Goal: Task Accomplishment & Management: Manage account settings

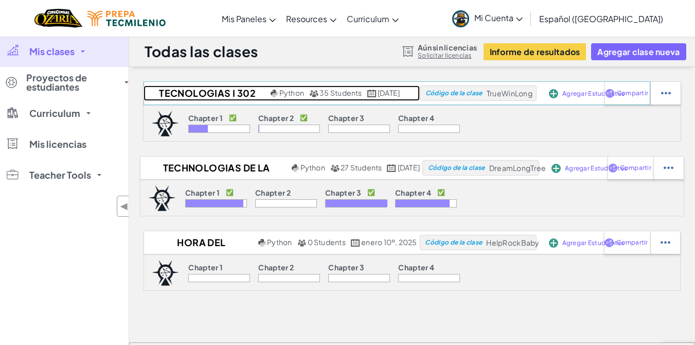
click at [197, 95] on h2 "Tecnologias I 302" at bounding box center [206, 92] width 125 height 15
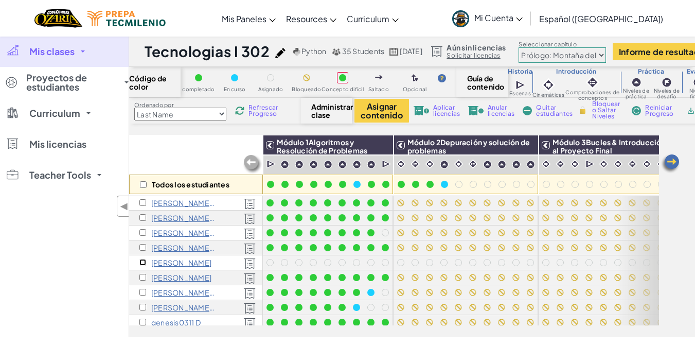
click at [144, 262] on input "checkbox" at bounding box center [142, 262] width 7 height 7
click at [530, 145] on img at bounding box center [527, 144] width 18 height 15
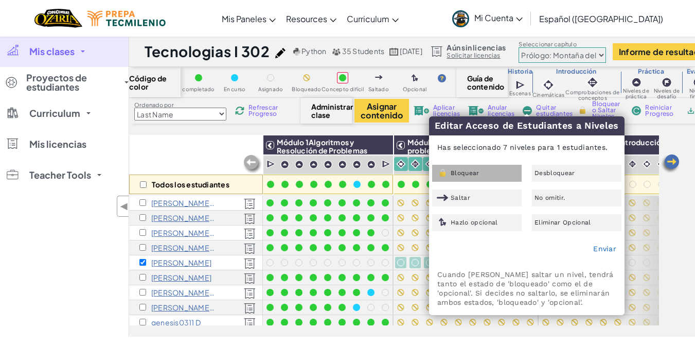
click at [466, 175] on span "Bloquear" at bounding box center [465, 173] width 29 height 6
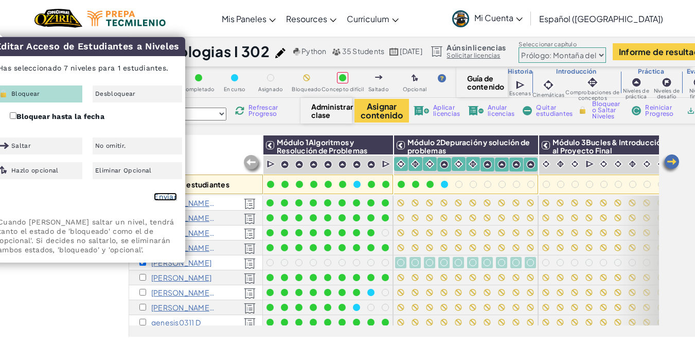
click at [169, 197] on link "Enviar" at bounding box center [165, 196] width 23 height 8
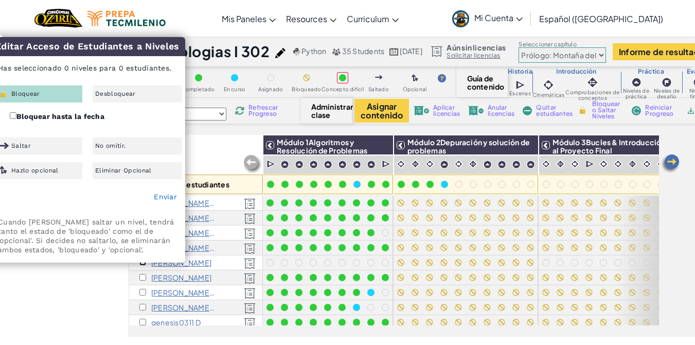
click at [144, 265] on input "checkbox" at bounding box center [142, 262] width 7 height 7
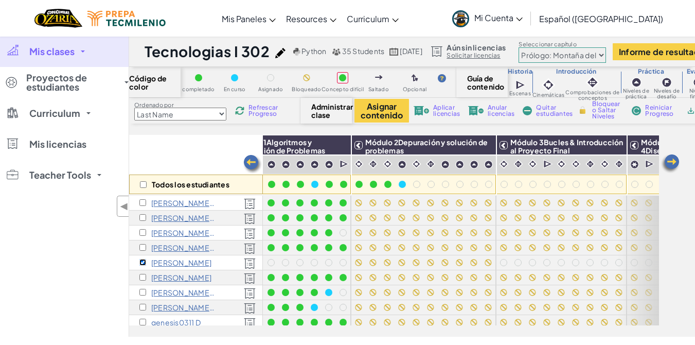
scroll to position [0, 62]
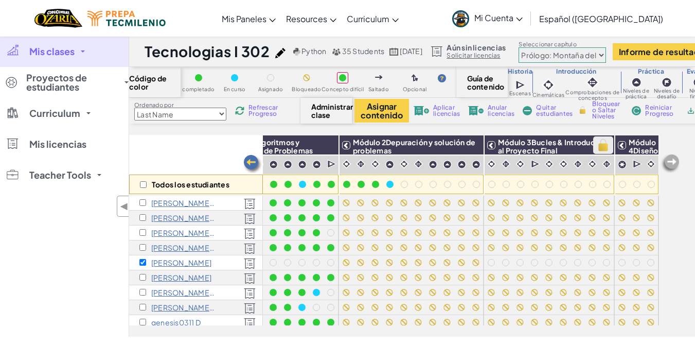
click at [599, 144] on img at bounding box center [603, 144] width 18 height 15
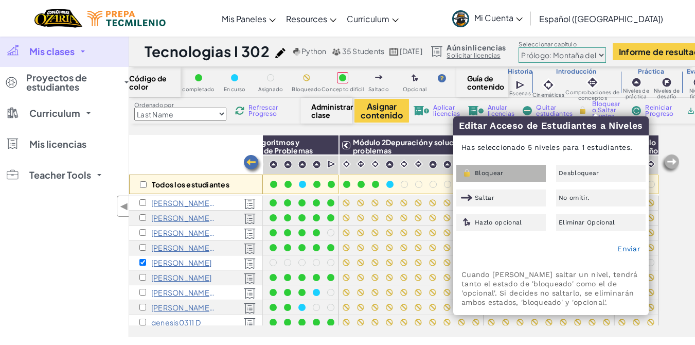
click at [482, 165] on div "Bloquear" at bounding box center [501, 173] width 90 height 17
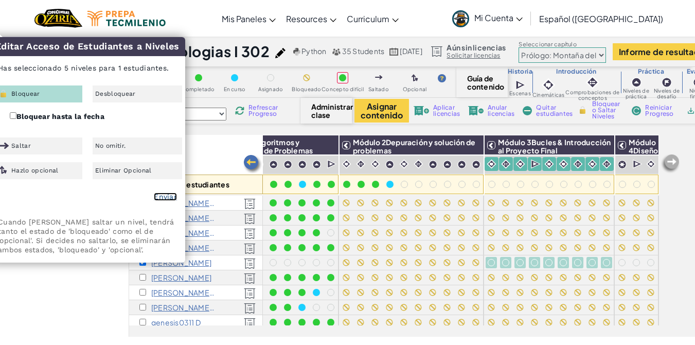
click at [161, 197] on link "Enviar" at bounding box center [165, 196] width 23 height 8
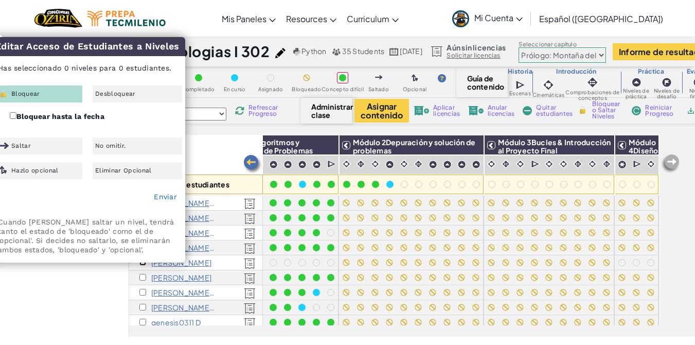
click at [142, 263] on input "checkbox" at bounding box center [142, 262] width 7 height 7
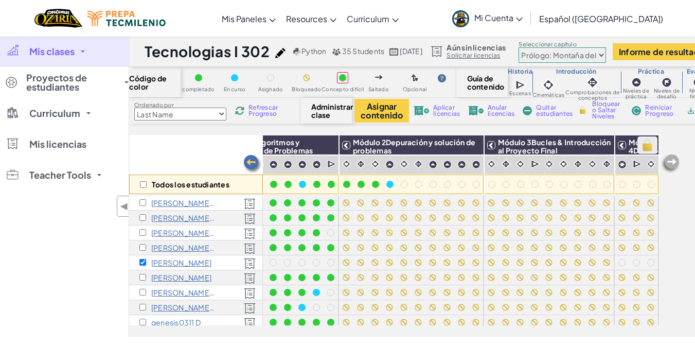
click at [643, 147] on img at bounding box center [648, 144] width 18 height 15
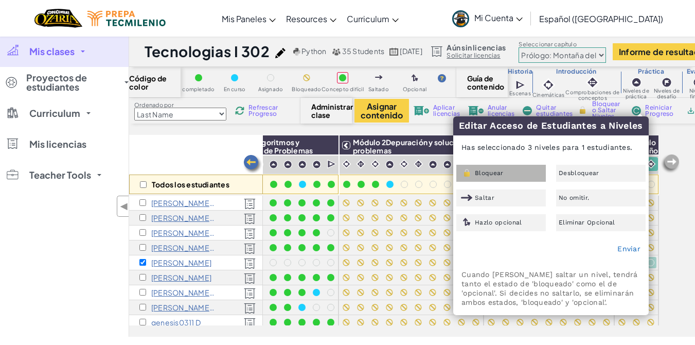
click at [488, 170] on span "Bloquear" at bounding box center [489, 173] width 29 height 6
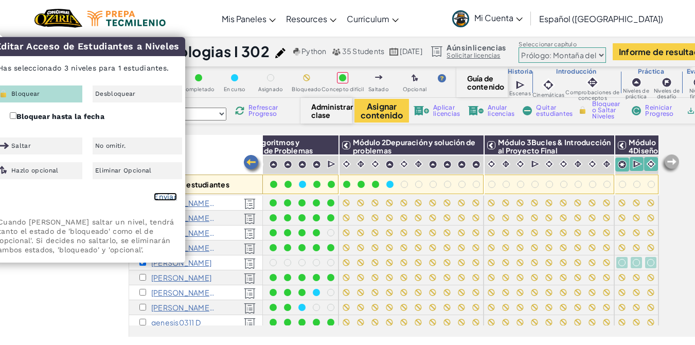
click at [162, 198] on link "Enviar" at bounding box center [165, 196] width 23 height 8
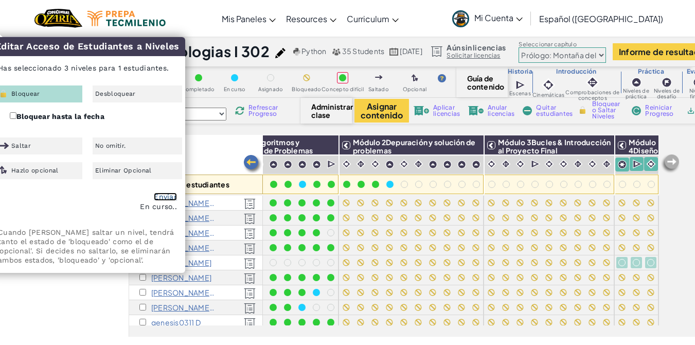
checkbox input "false"
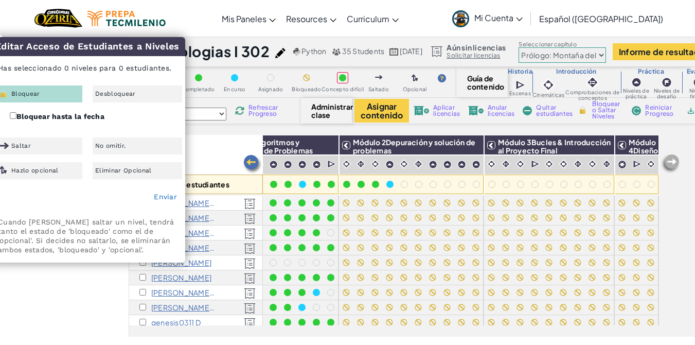
click at [606, 55] on select "Prólogo: Montaña del cielo Capítulo 2: Los Bailarines de la Luna Capítulo 3: La…" at bounding box center [562, 54] width 87 height 15
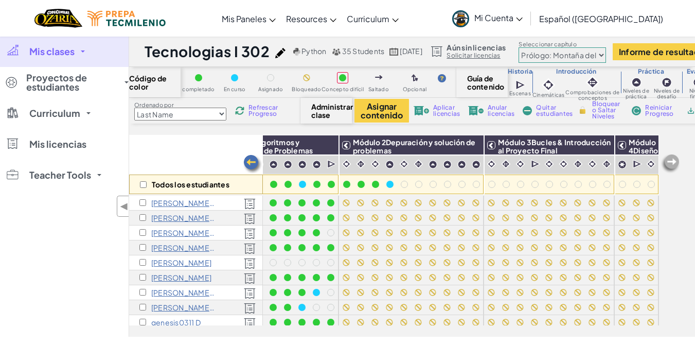
select select "5d8a57abe8919b28d5113af1"
click at [560, 47] on select "Prólogo: Montaña del cielo Capítulo 2: Los Bailarines de la Luna Capítulo 3: La…" at bounding box center [562, 54] width 87 height 15
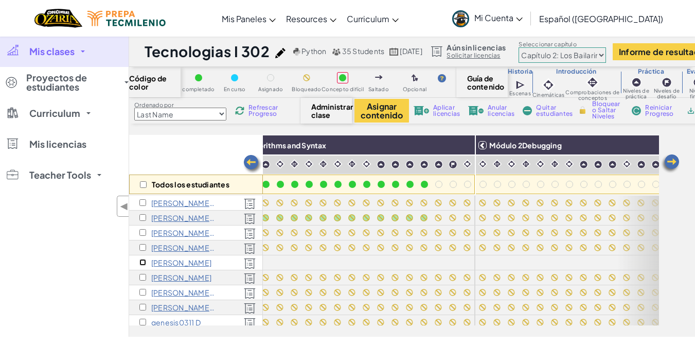
click at [143, 262] on input "checkbox" at bounding box center [142, 262] width 7 height 7
click at [468, 143] on img at bounding box center [464, 144] width 18 height 15
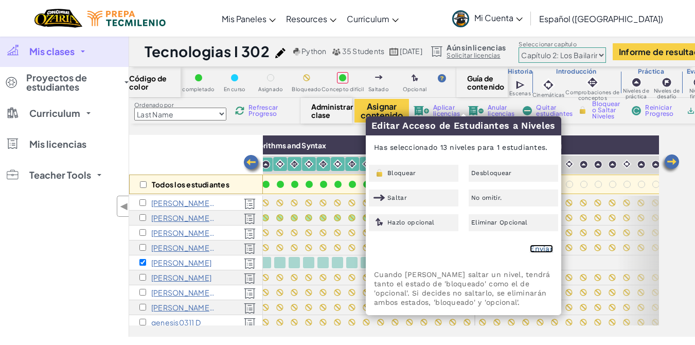
click at [541, 251] on link "Enviar" at bounding box center [541, 248] width 23 height 8
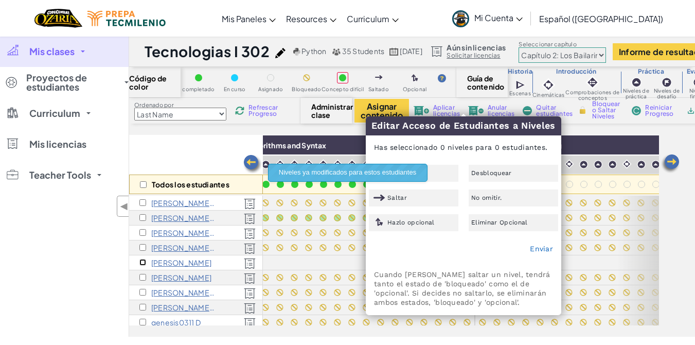
click at [141, 262] on input "checkbox" at bounding box center [142, 262] width 7 height 7
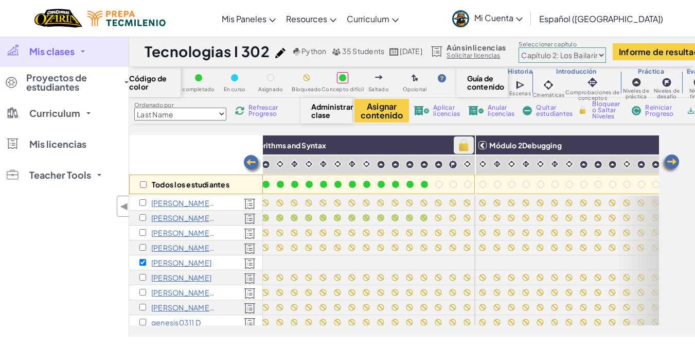
click at [460, 148] on img at bounding box center [464, 144] width 18 height 15
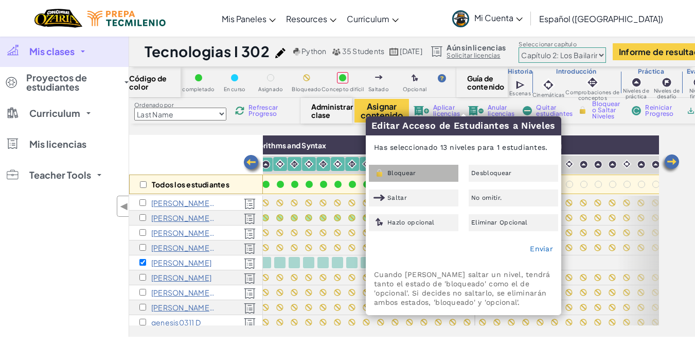
click at [400, 172] on span "Bloquear" at bounding box center [401, 173] width 29 height 6
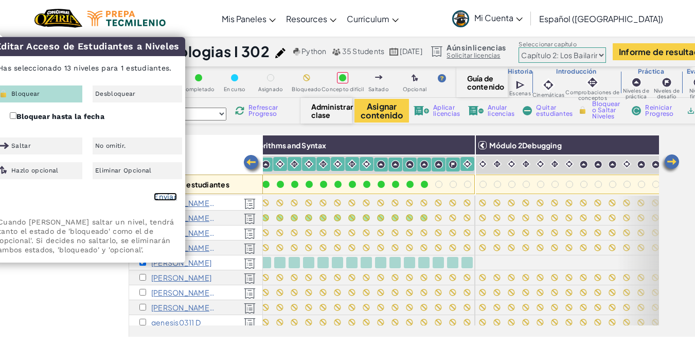
click at [168, 199] on link "Enviar" at bounding box center [165, 196] width 23 height 8
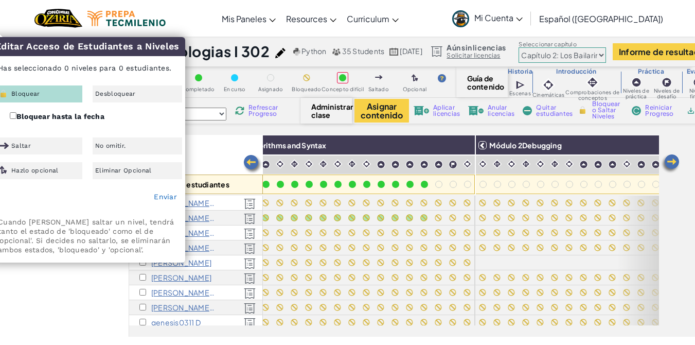
click at [233, 145] on div "Todos los estudiantes" at bounding box center [196, 165] width 134 height 60
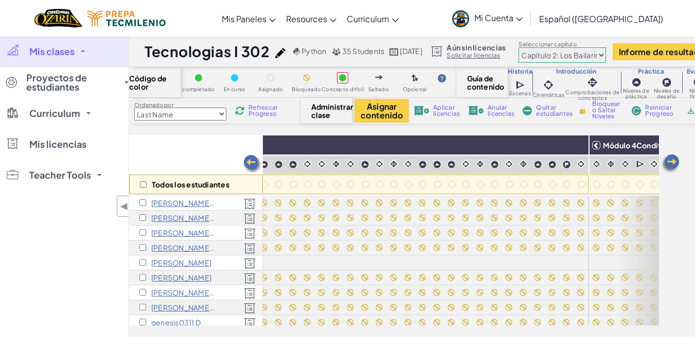
scroll to position [0, 735]
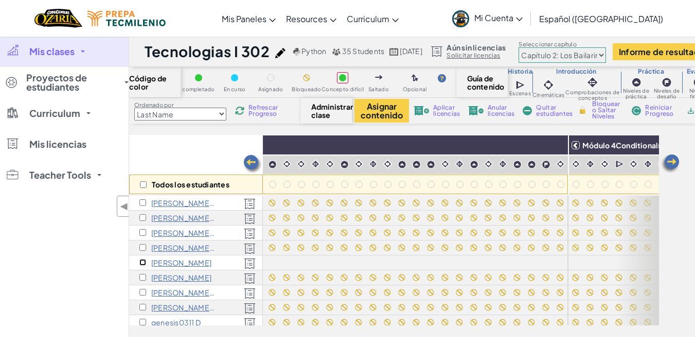
click at [142, 261] on input "checkbox" at bounding box center [142, 262] width 7 height 7
click at [560, 144] on img at bounding box center [557, 144] width 18 height 15
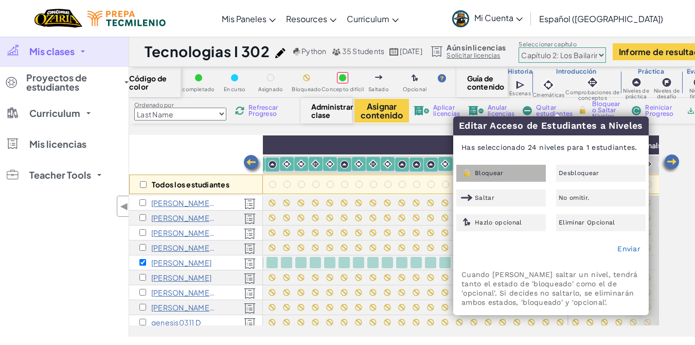
click at [479, 175] on span "Bloquear" at bounding box center [489, 173] width 29 height 6
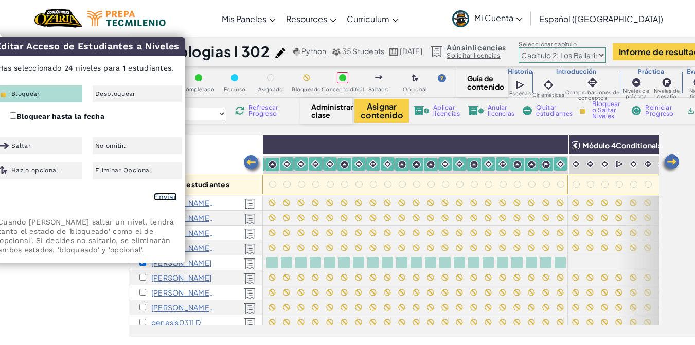
click at [161, 196] on link "Enviar" at bounding box center [165, 196] width 23 height 8
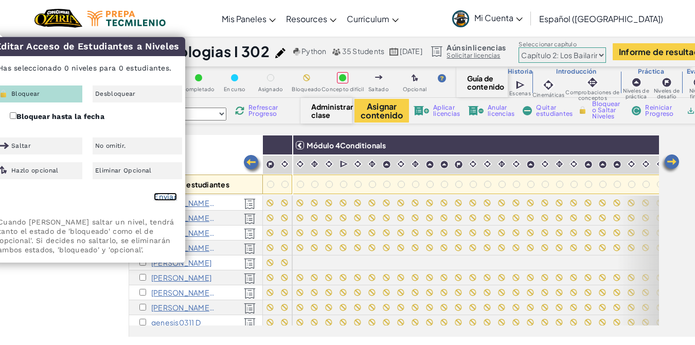
scroll to position [0, 1016]
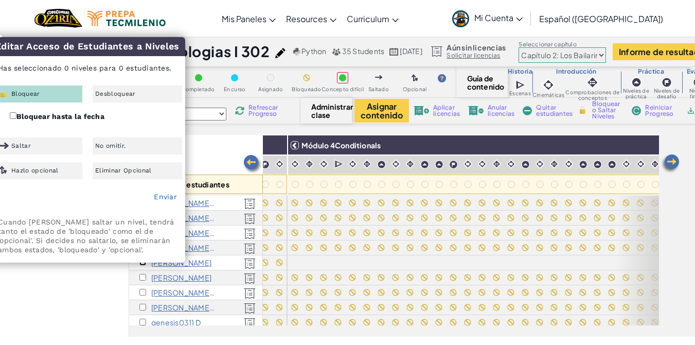
click at [146, 264] on input "checkbox" at bounding box center [142, 262] width 7 height 7
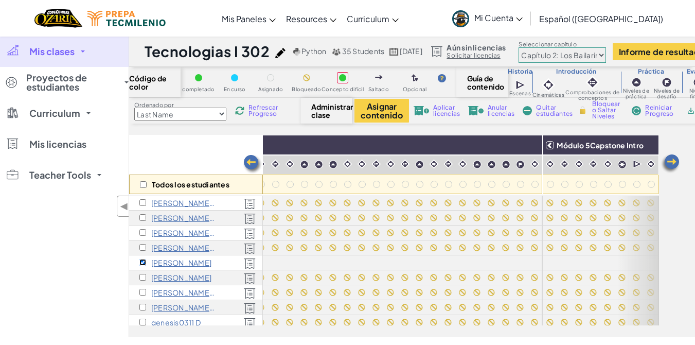
scroll to position [0, 1302]
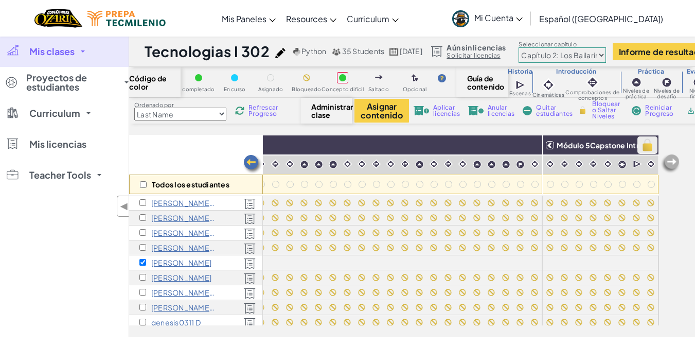
click at [642, 145] on img at bounding box center [648, 144] width 18 height 15
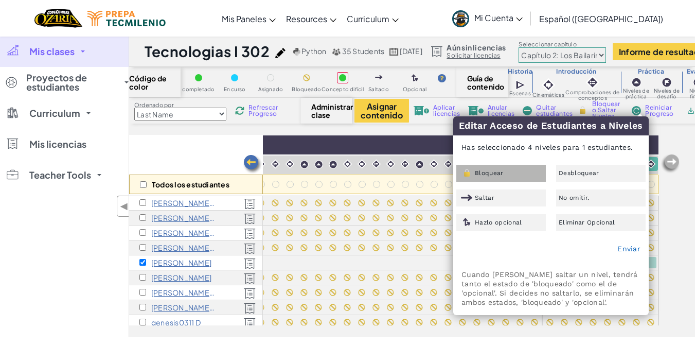
click at [500, 172] on span "Bloquear" at bounding box center [489, 173] width 29 height 6
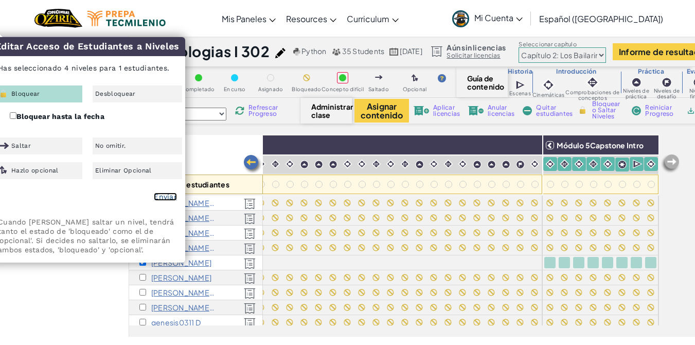
click at [157, 197] on link "Enviar" at bounding box center [165, 196] width 23 height 8
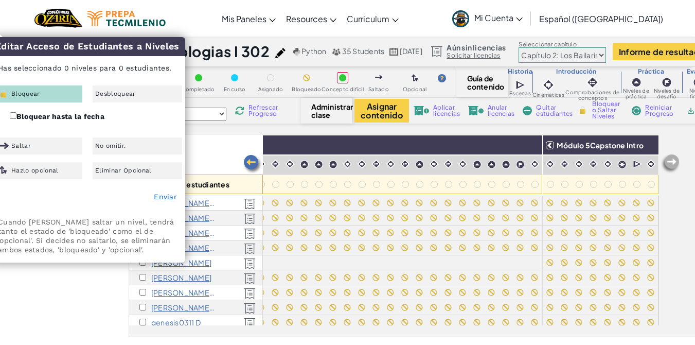
click at [143, 262] on div "Editar Acceso de Estudiantes a Niveles Has seleccionado 0 niveles para 0 estudi…" at bounding box center [88, 149] width 196 height 225
drag, startPoint x: 146, startPoint y: 42, endPoint x: 152, endPoint y: 17, distance: 26.0
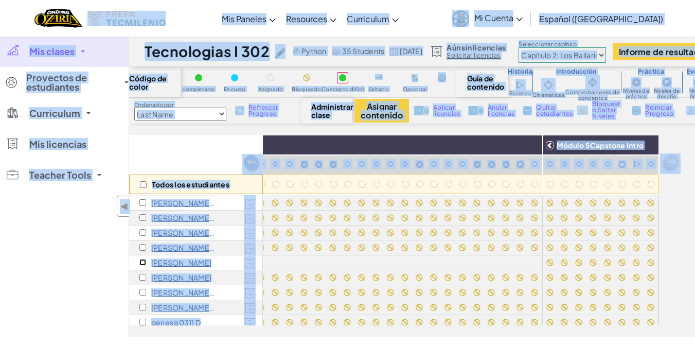
click at [140, 263] on input "checkbox" at bounding box center [142, 262] width 7 height 7
click at [78, 262] on div "Mis clases Todas las clases Tecnologias I 302 Technologias de la informacion II…" at bounding box center [64, 186] width 129 height 301
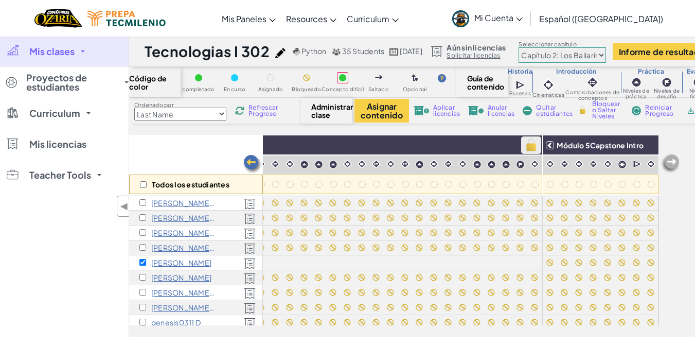
click at [525, 147] on img at bounding box center [531, 144] width 18 height 15
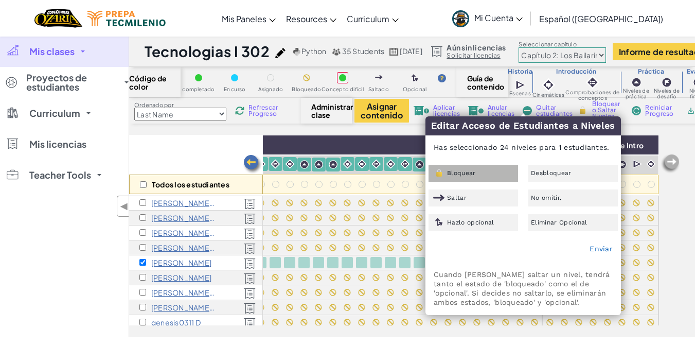
click at [456, 176] on span "Bloquear" at bounding box center [461, 173] width 29 height 6
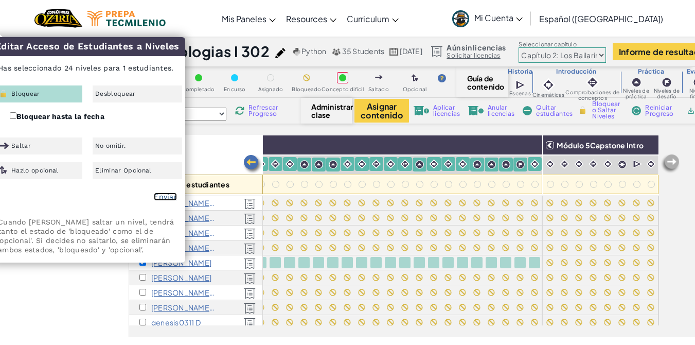
click at [164, 197] on link "Enviar" at bounding box center [165, 196] width 23 height 8
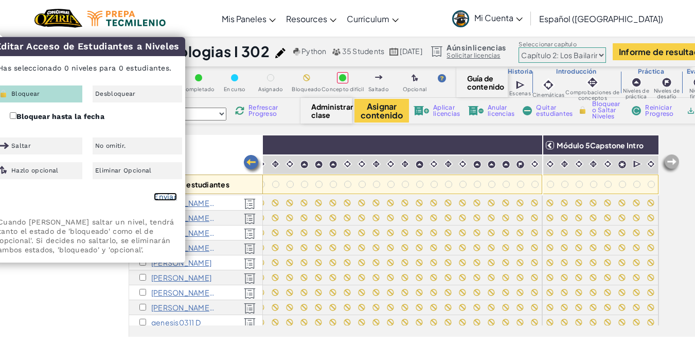
checkbox input "false"
click at [64, 281] on div "Mis clases Todas las clases Tecnologias I 302 Technologias de la informacion II…" at bounding box center [64, 186] width 129 height 301
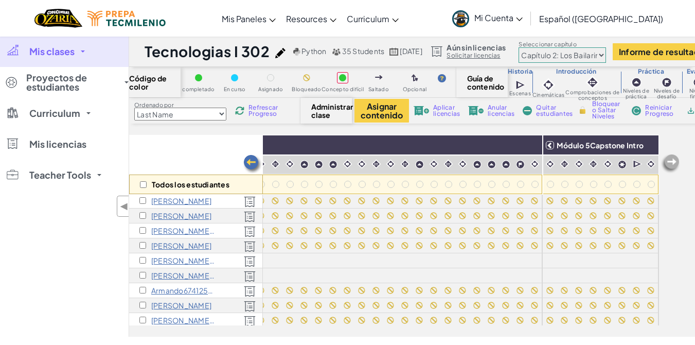
scroll to position [268, 1302]
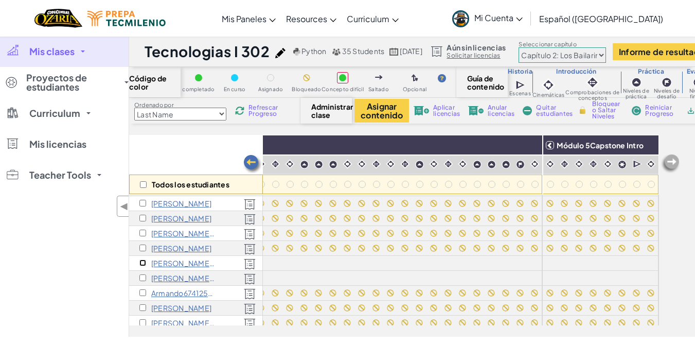
click at [145, 264] on input "checkbox" at bounding box center [142, 262] width 7 height 7
checkbox input "true"
click at [143, 276] on input "checkbox" at bounding box center [142, 277] width 7 height 7
checkbox input "true"
click at [641, 145] on img at bounding box center [648, 144] width 18 height 15
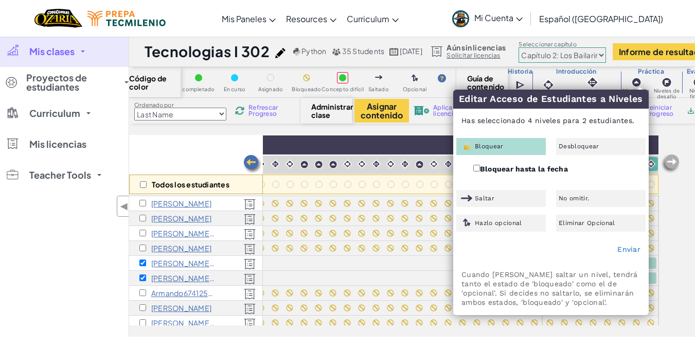
click at [496, 151] on div "Bloquear" at bounding box center [501, 146] width 90 height 17
click at [625, 246] on link "Enviar" at bounding box center [629, 249] width 23 height 8
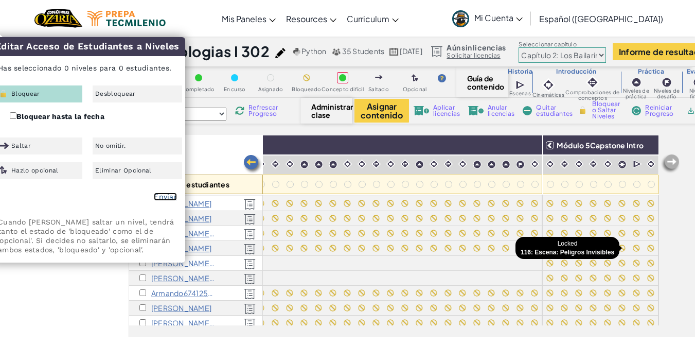
checkbox input "false"
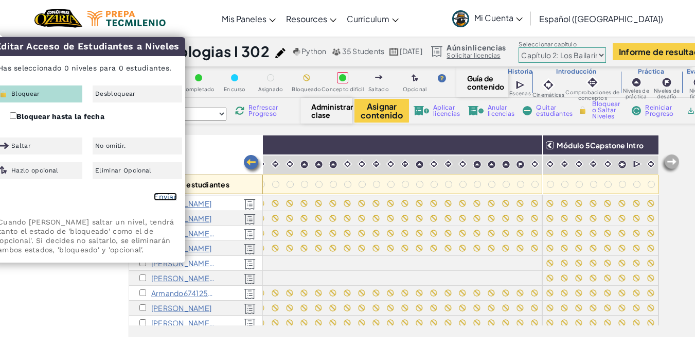
click at [171, 198] on link "Enviar" at bounding box center [165, 196] width 23 height 8
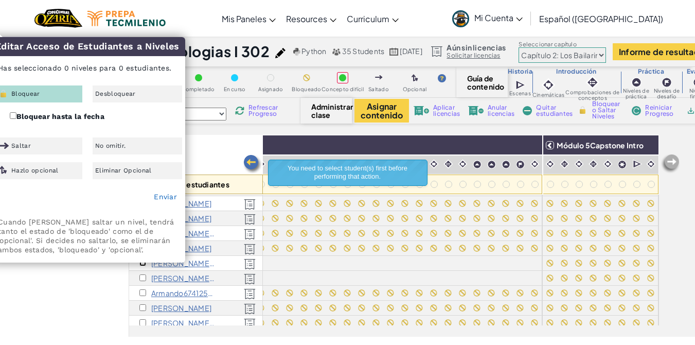
click at [142, 265] on input "checkbox" at bounding box center [142, 262] width 7 height 7
checkbox input "true"
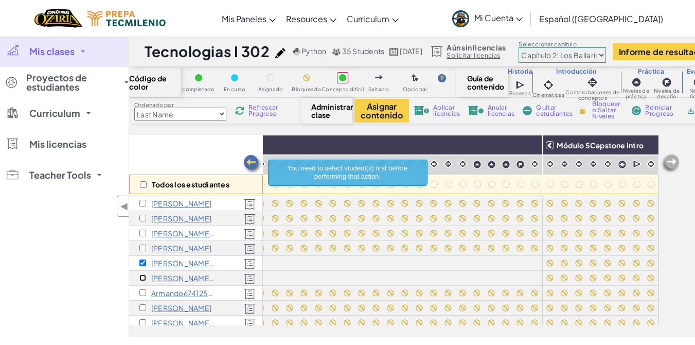
click at [145, 275] on input "checkbox" at bounding box center [142, 277] width 7 height 7
checkbox input "true"
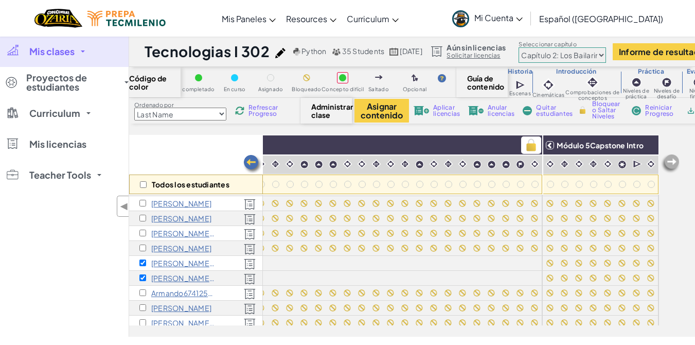
click at [527, 144] on img at bounding box center [531, 144] width 18 height 15
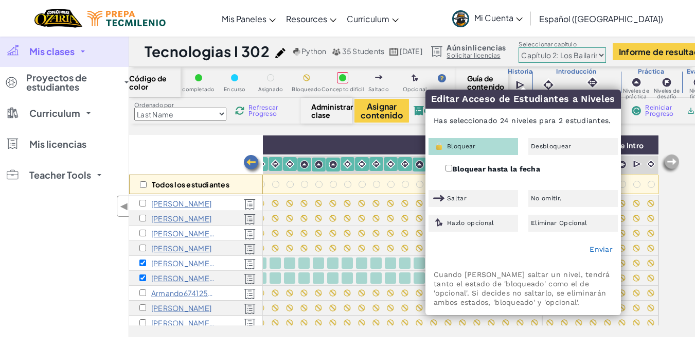
click at [472, 148] on span "Bloquear" at bounding box center [461, 146] width 29 height 6
click at [601, 254] on div "Enviar" at bounding box center [523, 250] width 195 height 26
click at [602, 250] on link "Enviar" at bounding box center [601, 249] width 23 height 8
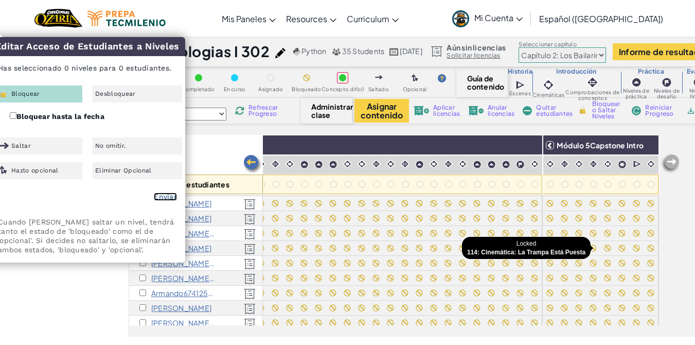
checkbox input "false"
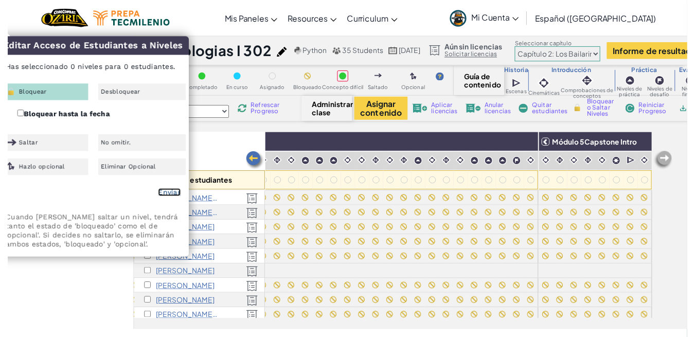
scroll to position [189, 1302]
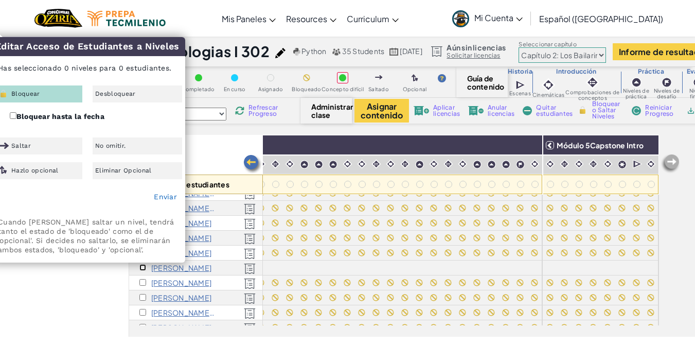
click at [140, 268] on input "checkbox" at bounding box center [142, 267] width 7 height 7
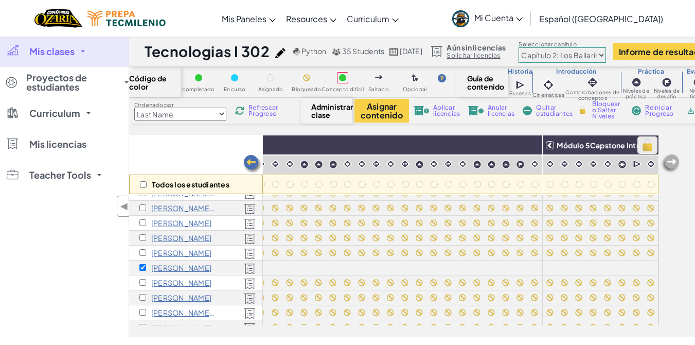
click at [644, 146] on img at bounding box center [648, 144] width 18 height 15
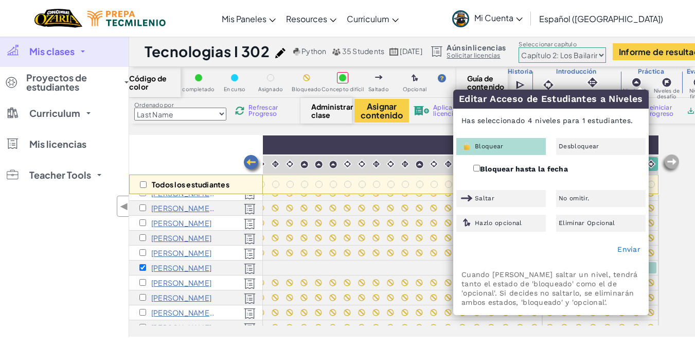
click at [499, 142] on div "Bloquear" at bounding box center [501, 146] width 90 height 17
click at [619, 251] on link "Enviar" at bounding box center [629, 249] width 23 height 8
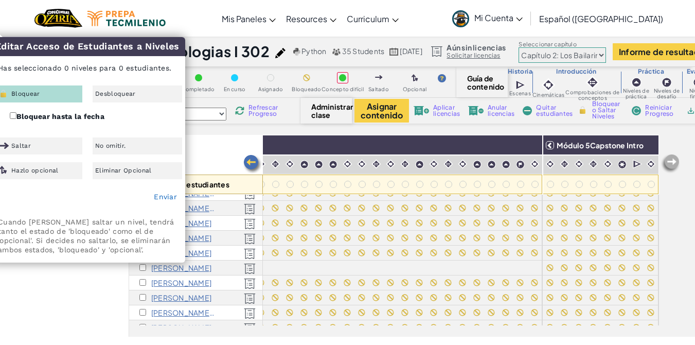
click at [39, 98] on div "Bloquear" at bounding box center [38, 93] width 90 height 17
click at [168, 194] on link "Enviar" at bounding box center [165, 196] width 23 height 8
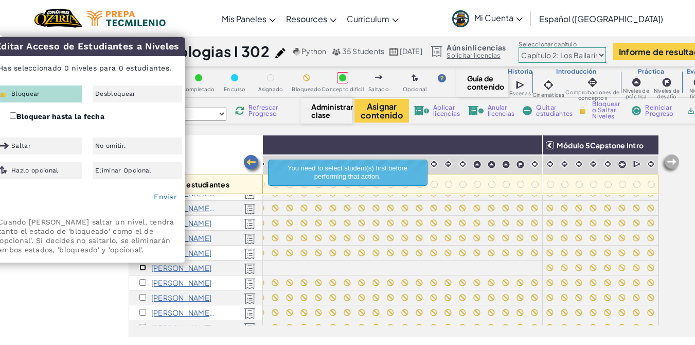
click at [141, 267] on input "checkbox" at bounding box center [142, 267] width 7 height 7
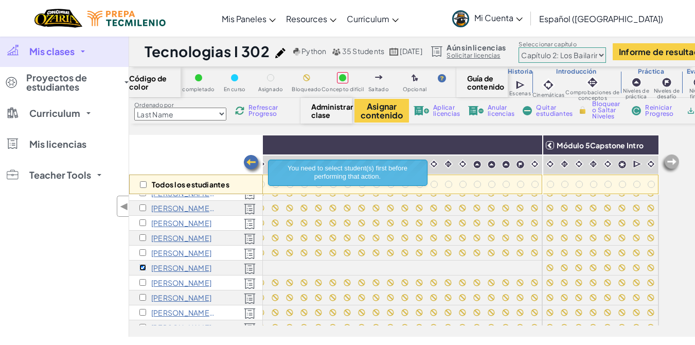
click at [141, 267] on input "checkbox" at bounding box center [142, 267] width 7 height 7
click at [523, 143] on img at bounding box center [531, 144] width 18 height 15
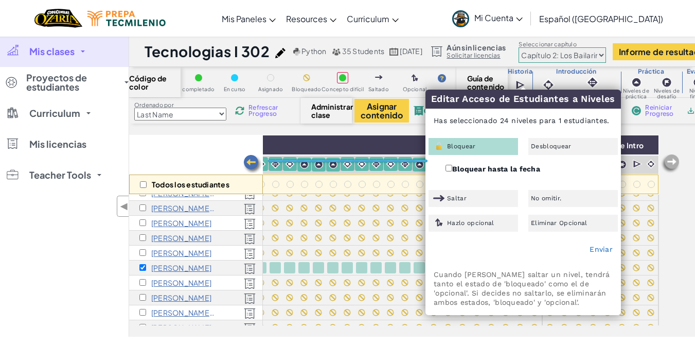
click at [482, 140] on div "Bloquear" at bounding box center [474, 146] width 90 height 17
click at [602, 246] on link "Enviar" at bounding box center [601, 249] width 23 height 8
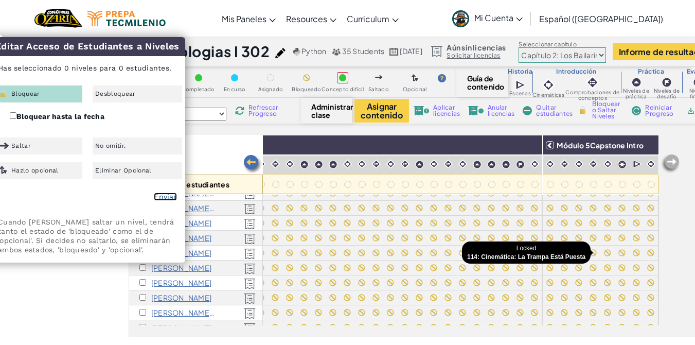
checkbox input "false"
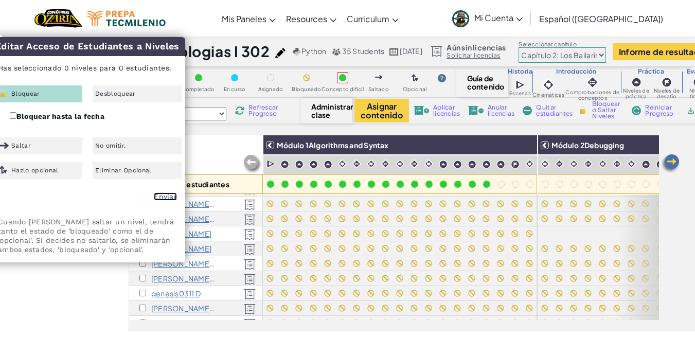
scroll to position [0, 0]
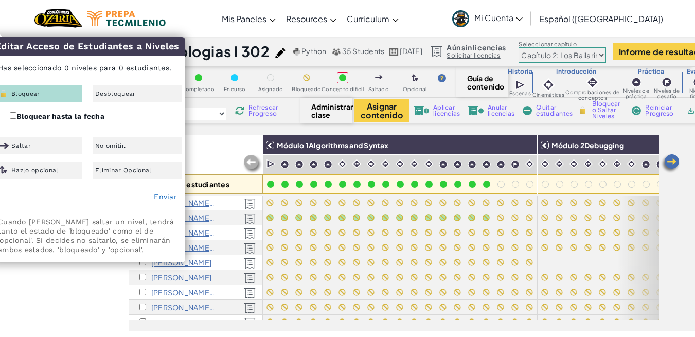
click at [224, 139] on div "Todos los estudiantes" at bounding box center [196, 165] width 134 height 60
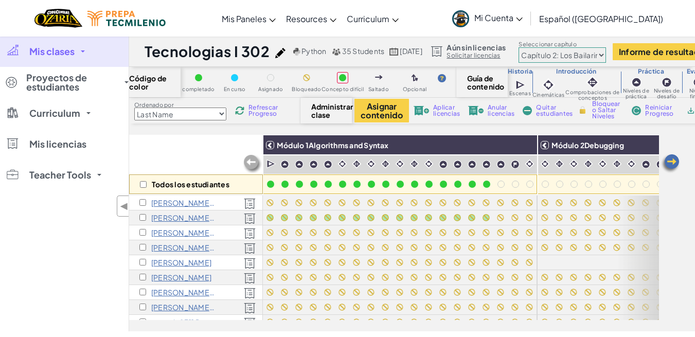
click at [224, 139] on div "Todos los estudiantes" at bounding box center [196, 165] width 134 height 60
click at [143, 261] on input "checkbox" at bounding box center [142, 262] width 7 height 7
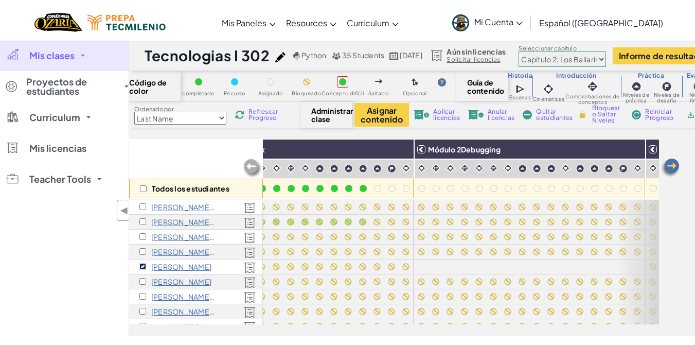
scroll to position [0, 267]
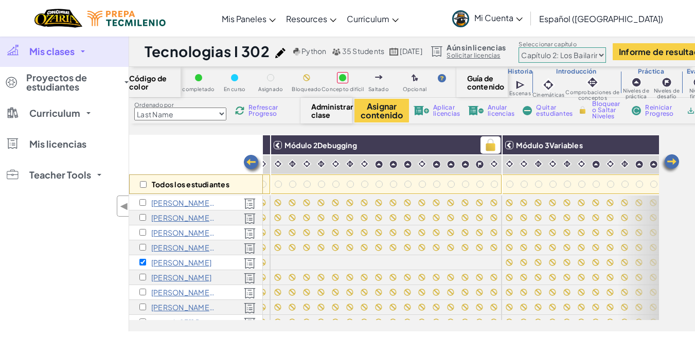
click at [491, 140] on img at bounding box center [491, 144] width 18 height 15
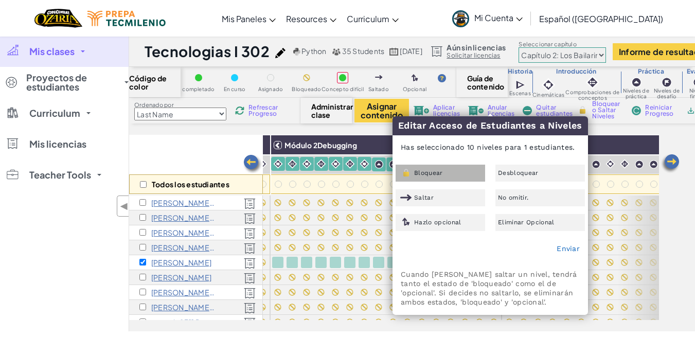
click at [425, 172] on span "Bloquear" at bounding box center [428, 173] width 29 height 6
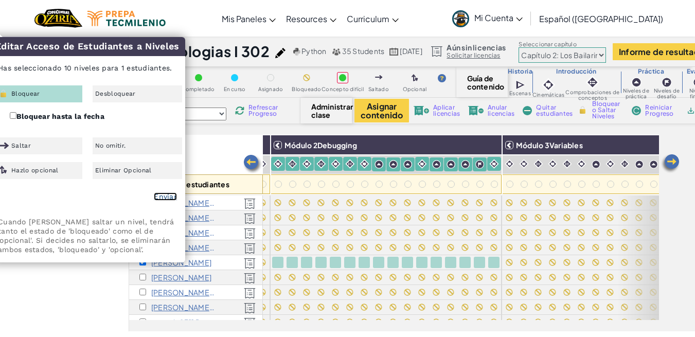
click at [167, 199] on link "Enviar" at bounding box center [165, 196] width 23 height 8
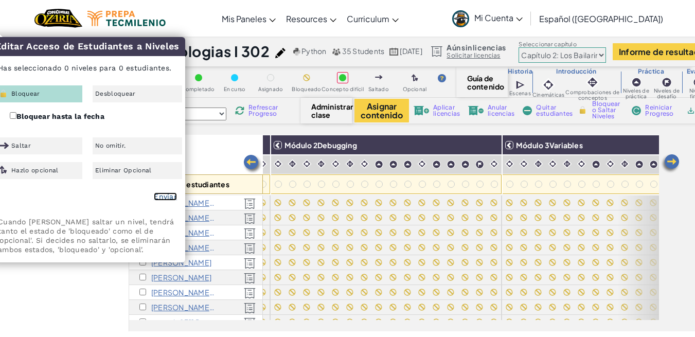
checkbox input "false"
click at [606, 55] on select "Prólogo: Montaña del cielo Capítulo 2: Los Bailarines de la Luna Capítulo 3: La…" at bounding box center [562, 54] width 87 height 15
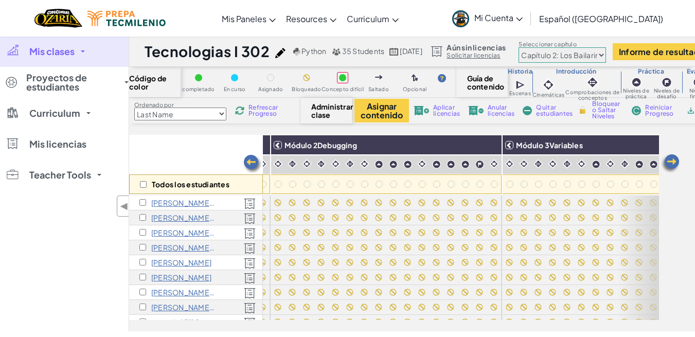
select select "5d41d731a8d1836b5aa3cba1"
click at [560, 47] on select "Prólogo: Montaña del cielo Capítulo 2: Los Bailarines de la Luna Capítulo 3: La…" at bounding box center [562, 54] width 87 height 15
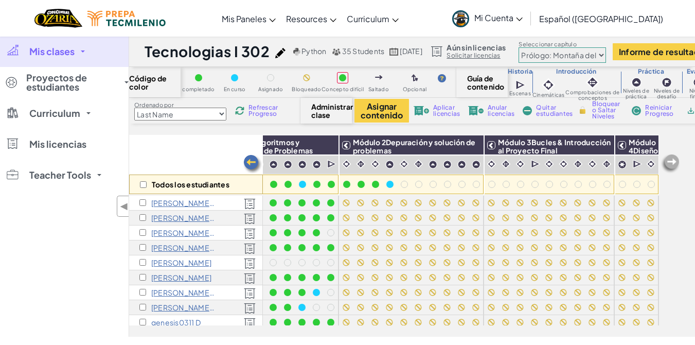
scroll to position [0, 62]
click at [606, 54] on select "Prólogo: Montaña del cielo Capítulo 2: Los Bailarines de la Luna Capítulo 3: La…" at bounding box center [562, 54] width 87 height 15
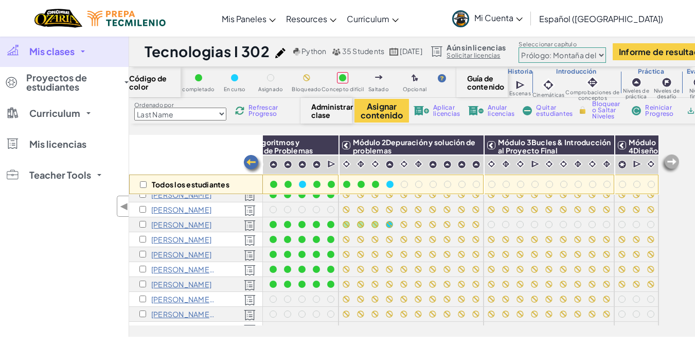
scroll to position [231, 62]
click at [145, 225] on input "checkbox" at bounding box center [142, 225] width 7 height 7
checkbox input "true"
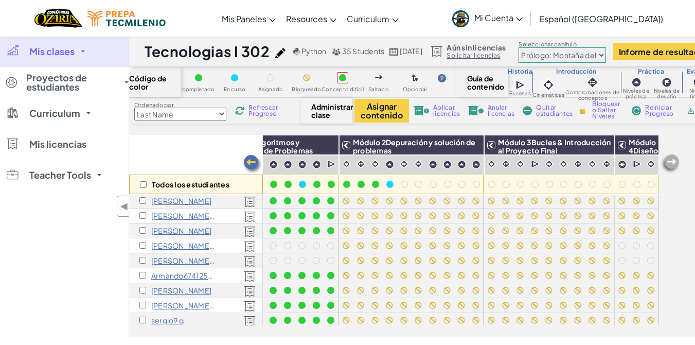
scroll to position [274, 62]
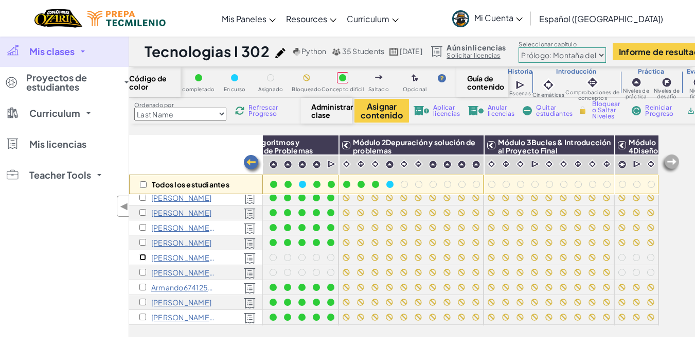
click at [144, 257] on input "checkbox" at bounding box center [142, 257] width 7 height 7
checkbox input "true"
click at [143, 275] on div "[PERSON_NAME] N" at bounding box center [177, 272] width 76 height 8
click at [141, 269] on input "checkbox" at bounding box center [142, 272] width 7 height 7
checkbox input "true"
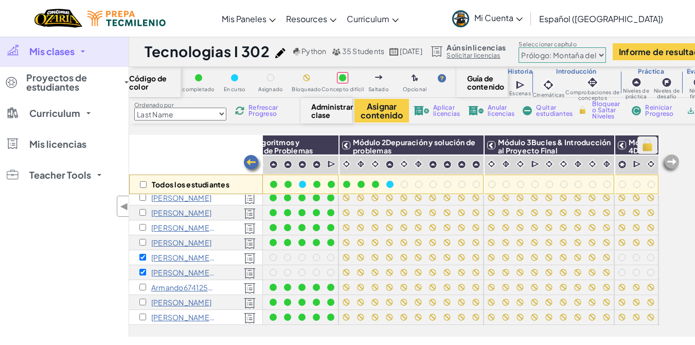
click at [640, 150] on img at bounding box center [648, 144] width 18 height 15
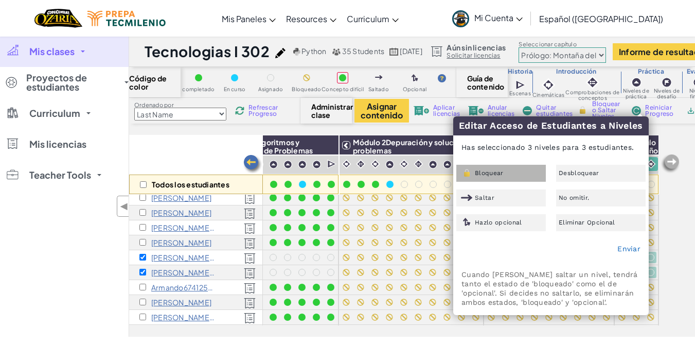
click at [483, 172] on span "Bloquear" at bounding box center [489, 173] width 29 height 6
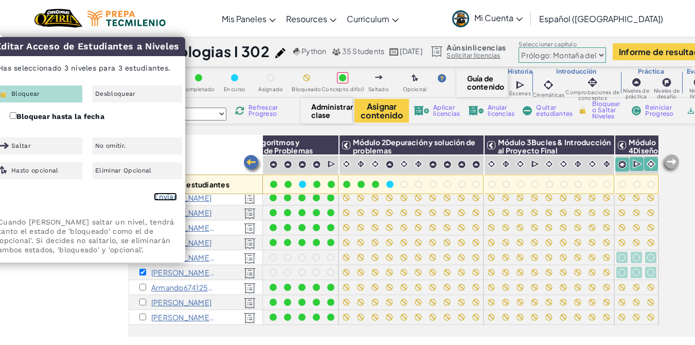
click at [160, 198] on link "Enviar" at bounding box center [165, 196] width 23 height 8
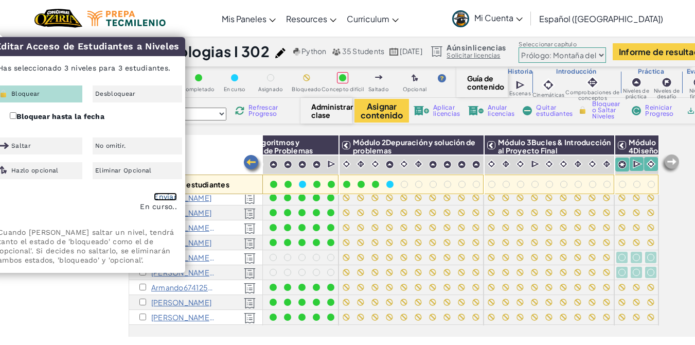
checkbox input "false"
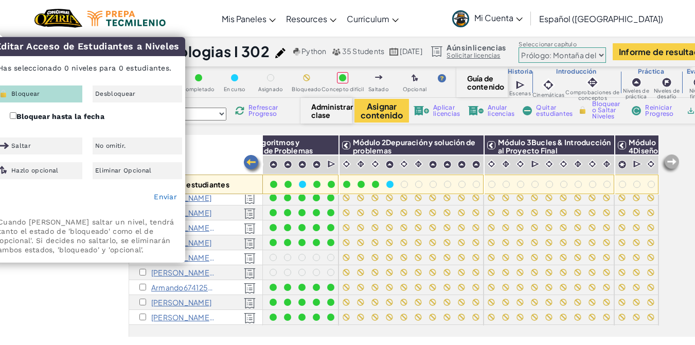
click at [216, 156] on div "Todos los estudiantes" at bounding box center [196, 165] width 134 height 60
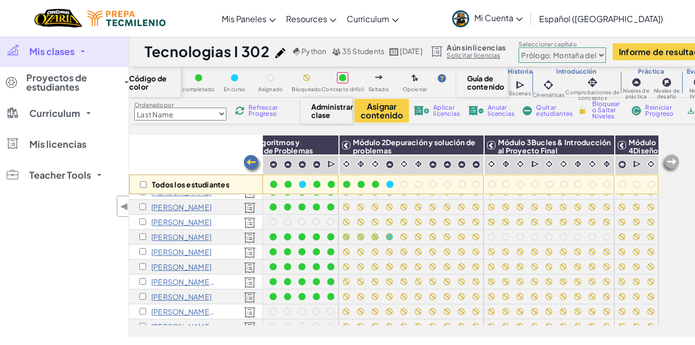
scroll to position [225, 62]
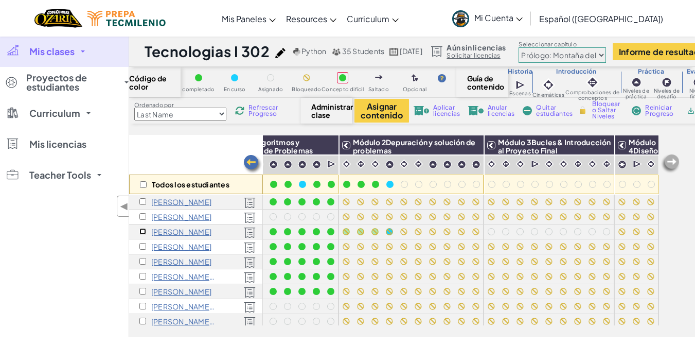
click at [145, 230] on input "checkbox" at bounding box center [142, 231] width 7 height 7
click at [597, 147] on img at bounding box center [603, 144] width 18 height 15
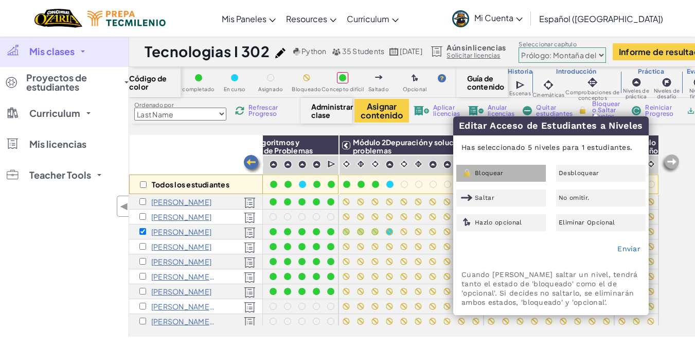
click at [490, 172] on span "Bloquear" at bounding box center [489, 173] width 29 height 6
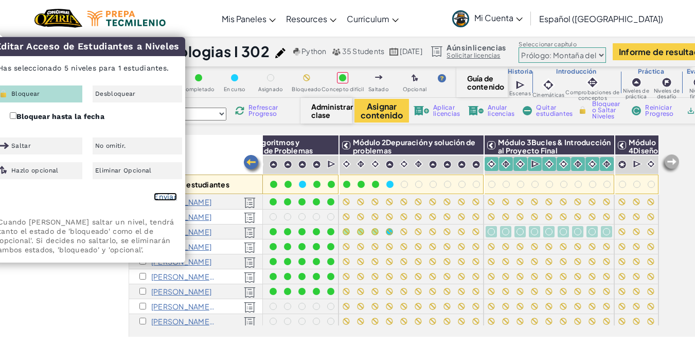
click at [170, 193] on link "Enviar" at bounding box center [165, 196] width 23 height 8
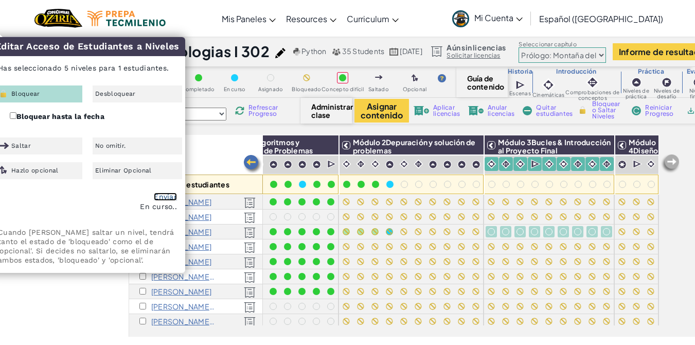
checkbox input "false"
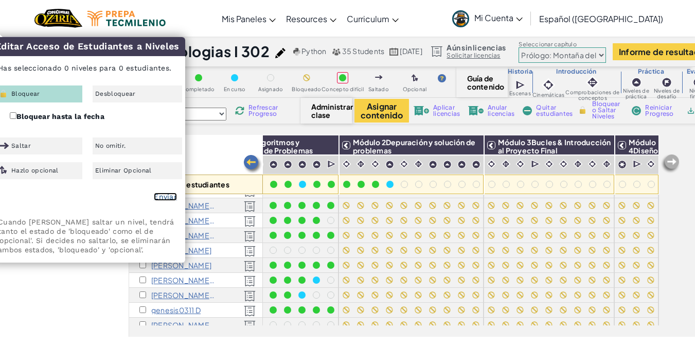
scroll to position [0, 62]
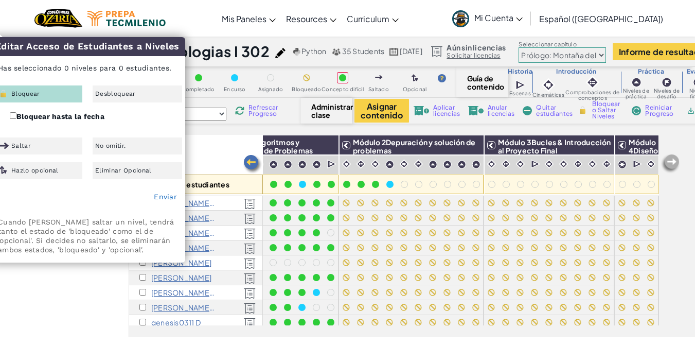
click at [227, 143] on div "Todos los estudiantes" at bounding box center [196, 165] width 134 height 60
